Goal: Task Accomplishment & Management: Manage account settings

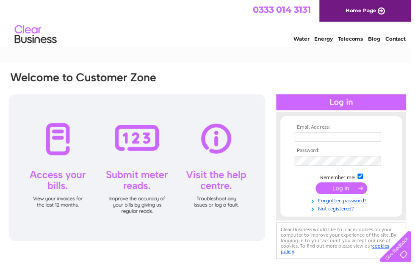
click at [308, 137] on input "text" at bounding box center [340, 138] width 87 height 9
click at [334, 143] on input "ebspanels" at bounding box center [341, 139] width 88 height 10
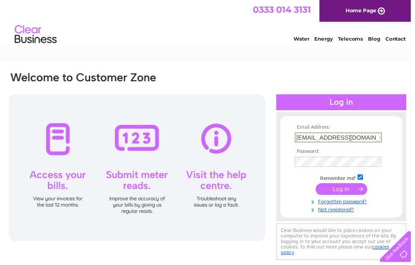
type input "ebspanels@hotmail.co.uk"
click at [345, 189] on input "submit" at bounding box center [345, 191] width 52 height 12
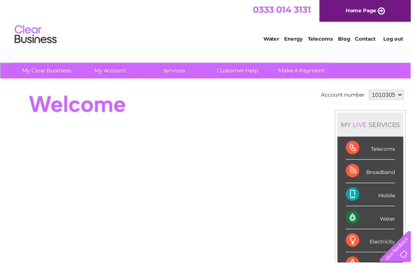
scroll to position [12, 0]
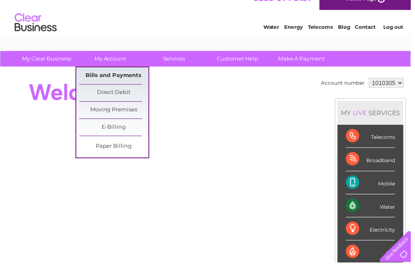
click at [122, 72] on link "Bills and Payments" at bounding box center [115, 76] width 70 height 17
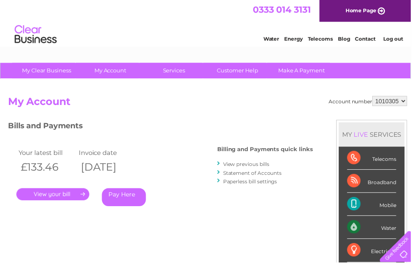
click at [51, 195] on link "." at bounding box center [53, 196] width 74 height 12
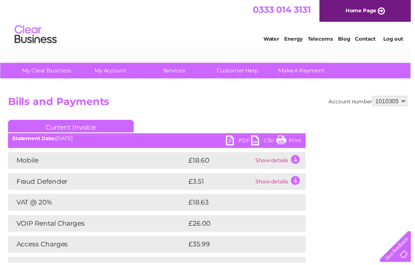
click at [286, 142] on link "Print" at bounding box center [291, 143] width 25 height 12
click at [286, 143] on link "Print" at bounding box center [291, 143] width 25 height 12
click at [288, 141] on link "Print" at bounding box center [291, 143] width 25 height 12
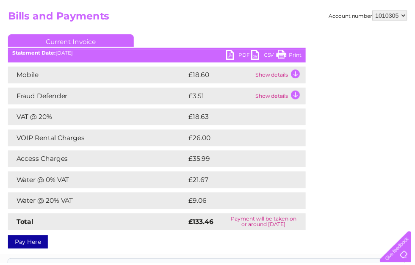
scroll to position [118, 0]
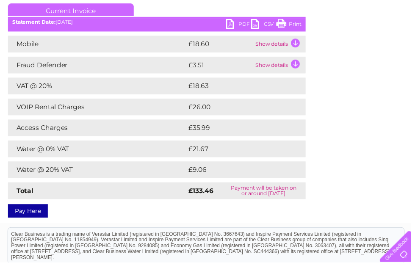
click at [289, 24] on link "Print" at bounding box center [291, 25] width 25 height 12
click at [290, 23] on link "Print" at bounding box center [291, 25] width 25 height 12
click at [286, 22] on link "Print" at bounding box center [291, 25] width 25 height 12
click at [282, 21] on link "Print" at bounding box center [291, 25] width 25 height 12
click at [286, 23] on link "Print" at bounding box center [291, 25] width 25 height 12
